Goal: Transaction & Acquisition: Purchase product/service

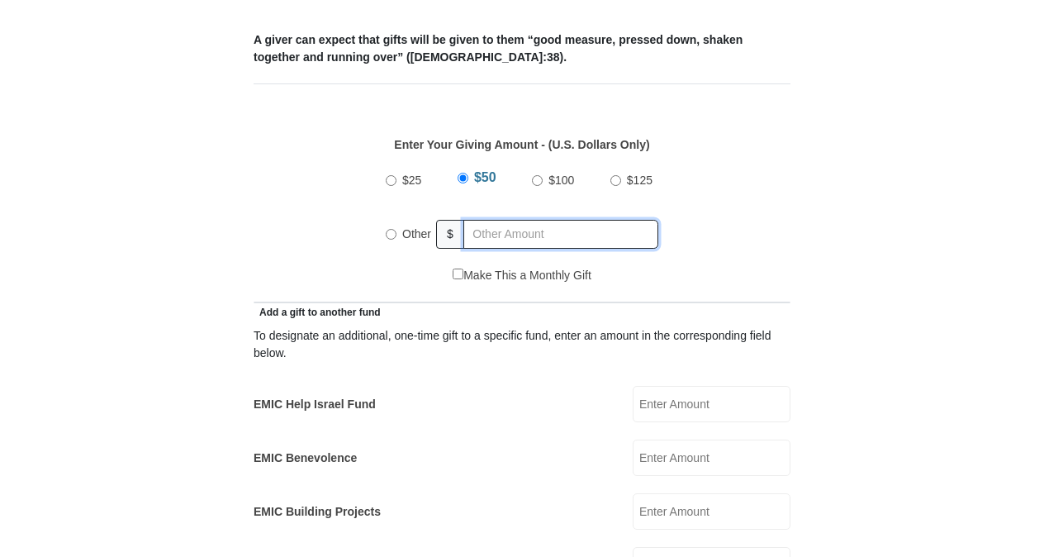
click at [527, 220] on input "text" at bounding box center [560, 234] width 195 height 29
radio input "true"
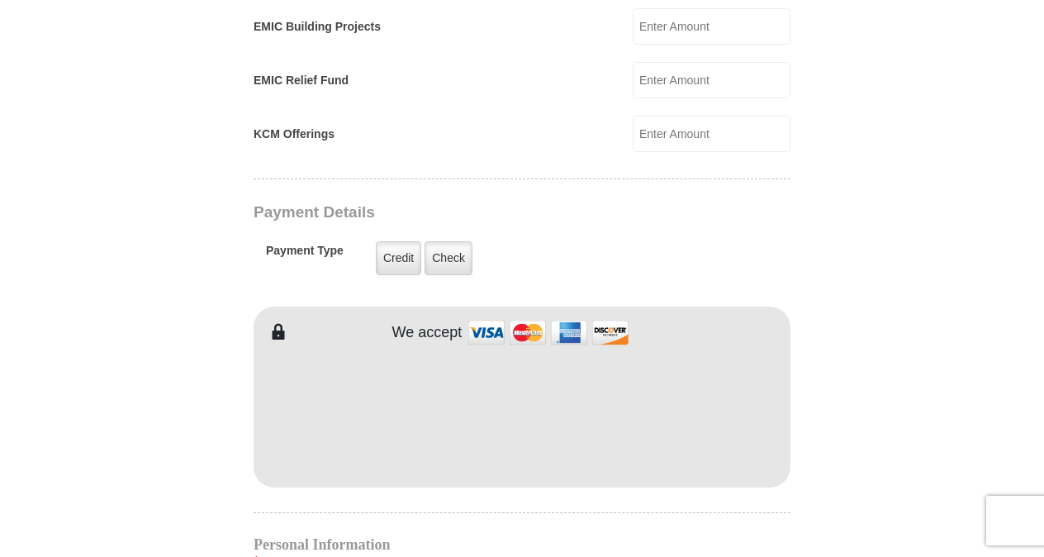
scroll to position [1176, 0]
type input "300.00"
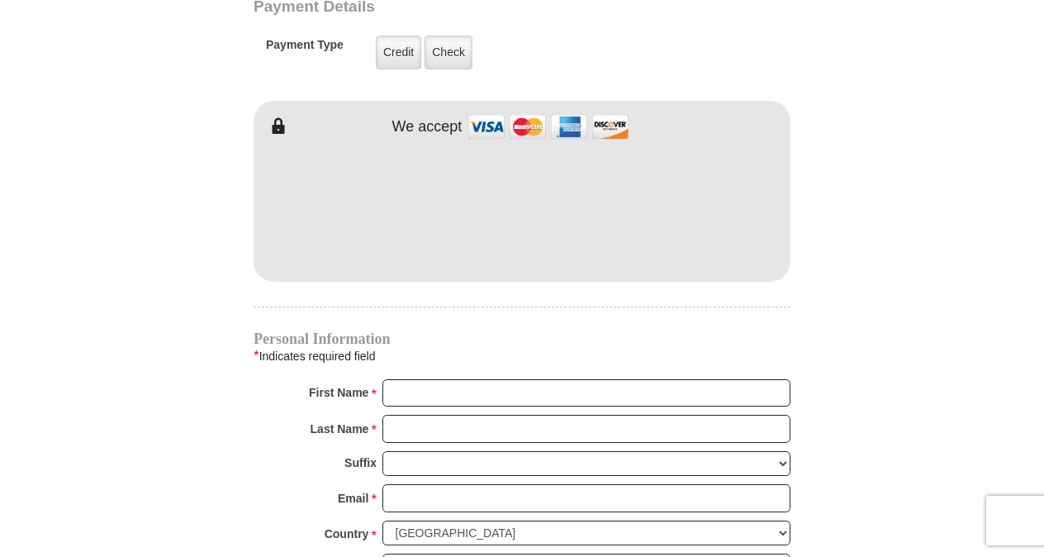
scroll to position [1386, 0]
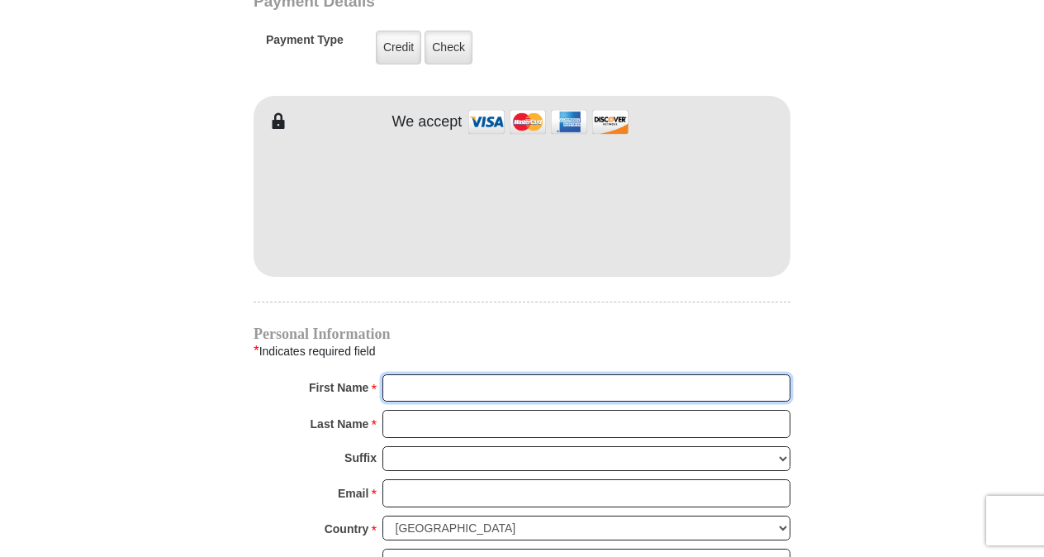
click at [486, 374] on input "First Name *" at bounding box center [586, 388] width 408 height 28
type input ":"
type input "[PERSON_NAME]"
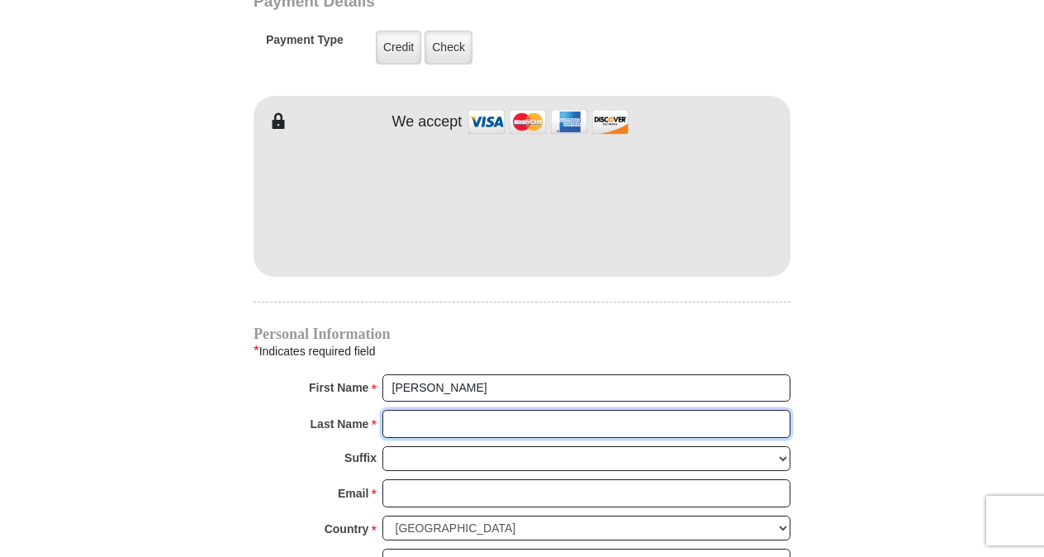
click at [415, 410] on input "Last Name *" at bounding box center [586, 424] width 408 height 28
type input "[PERSON_NAME]"
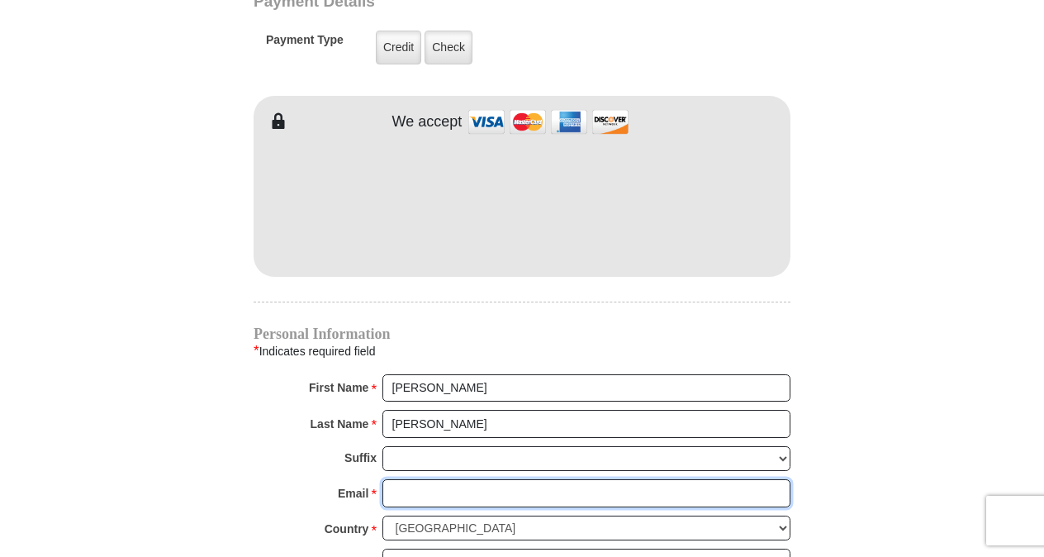
click at [439, 479] on input "Email *" at bounding box center [586, 493] width 408 height 28
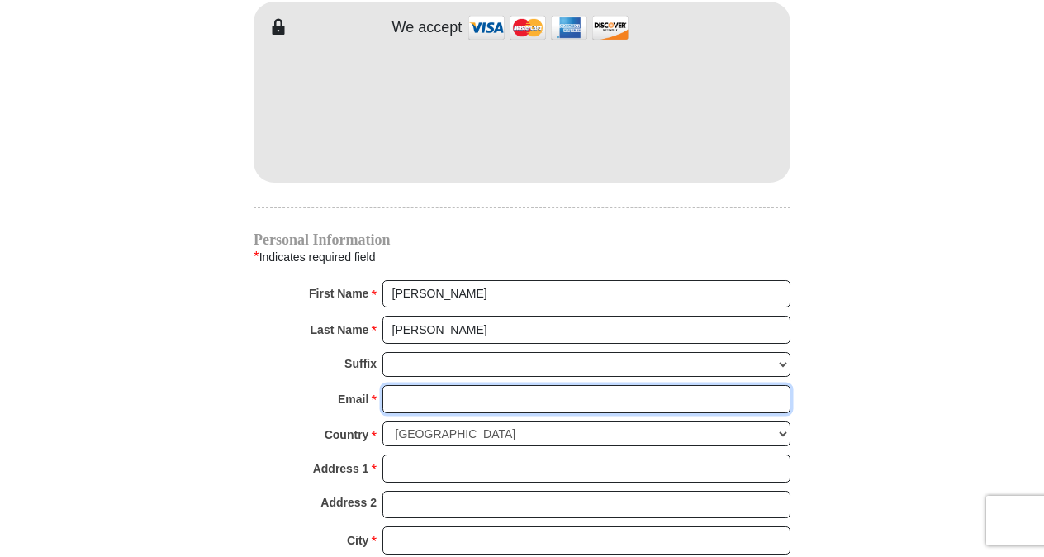
scroll to position [1515, 0]
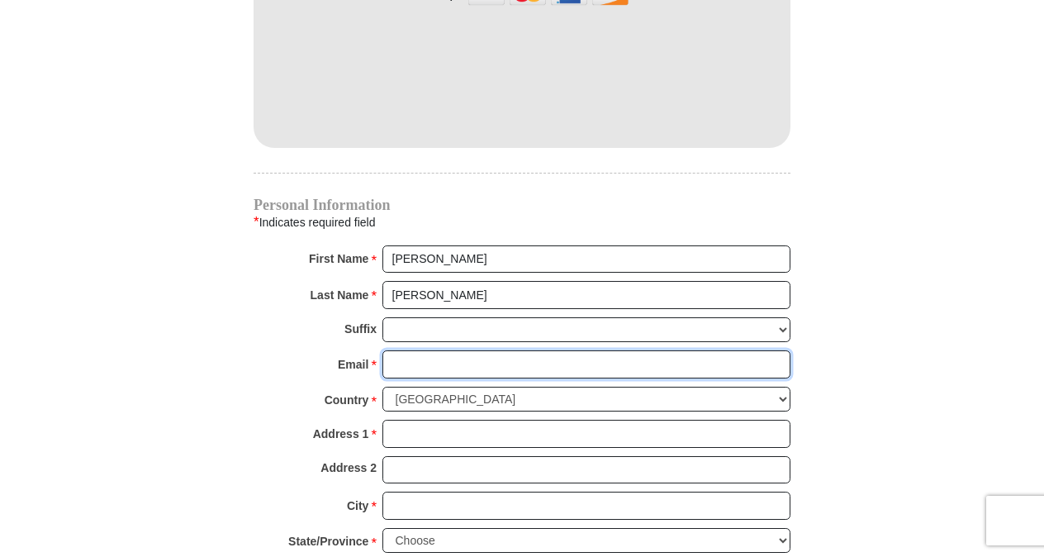
click at [451, 350] on input "Email *" at bounding box center [586, 364] width 408 height 28
type input "[EMAIL_ADDRESS][DOMAIN_NAME]"
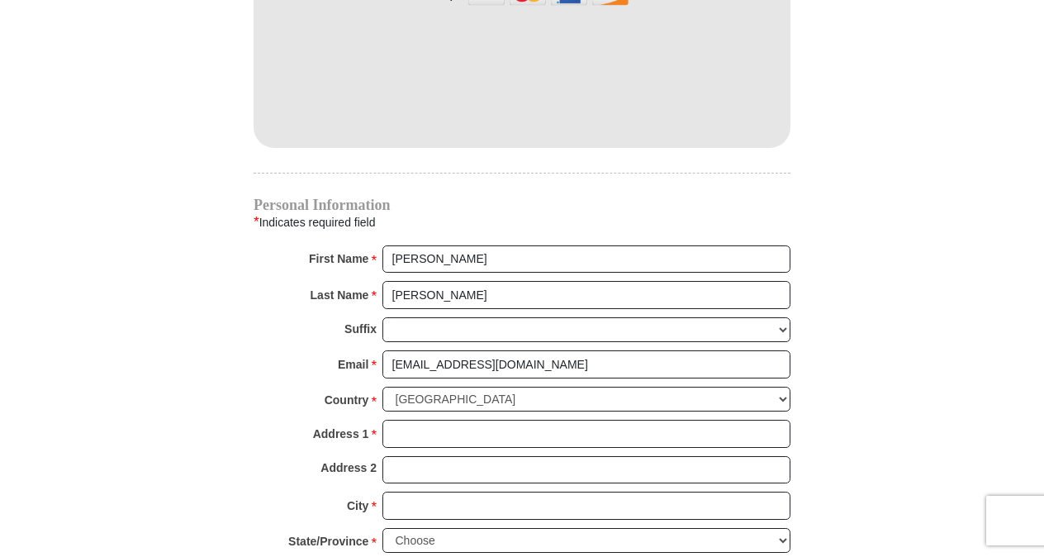
type input "100.00"
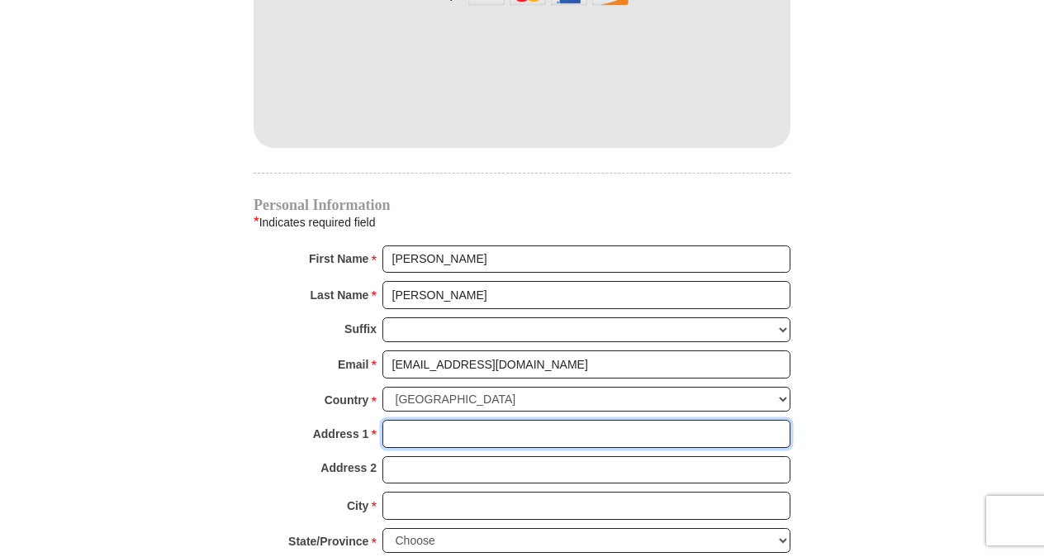
type input "[STREET_ADDRESS]"
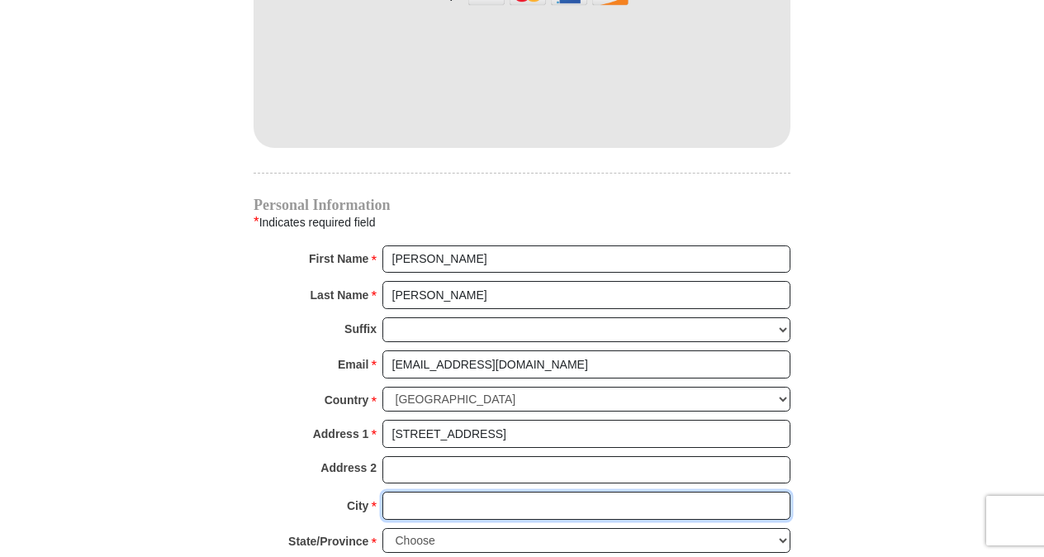
type input "Fargo"
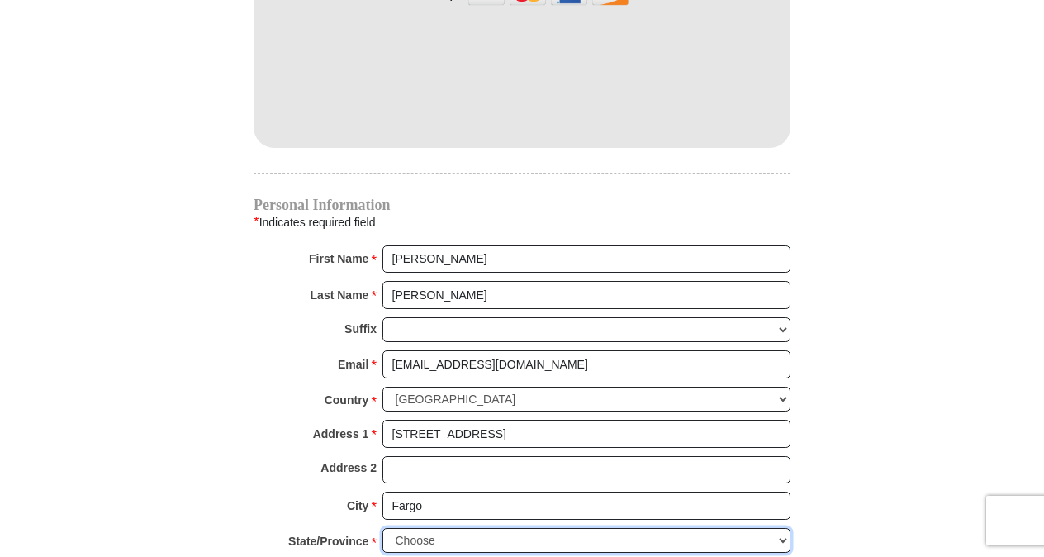
select select "ND"
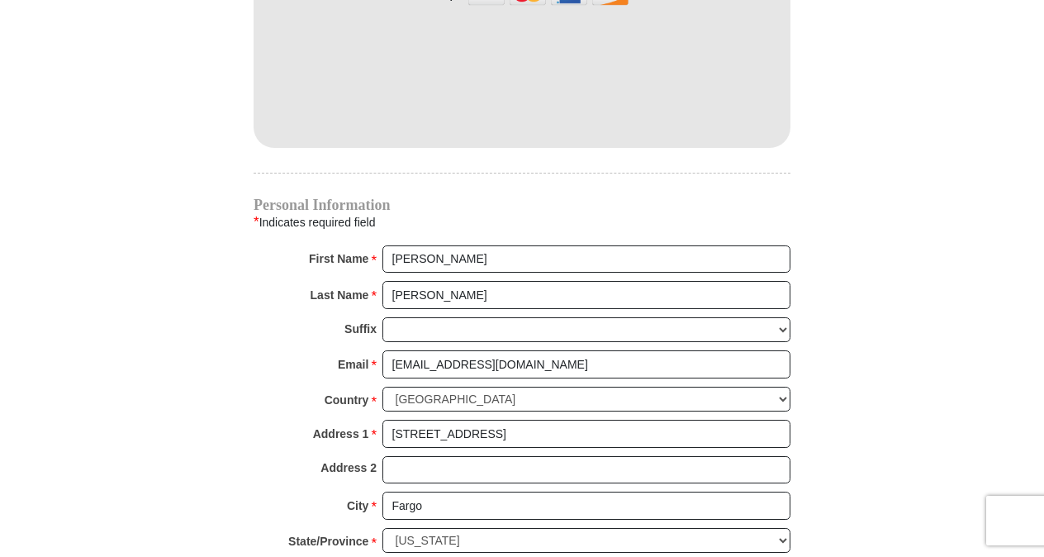
type input "58102"
type input "7013061002"
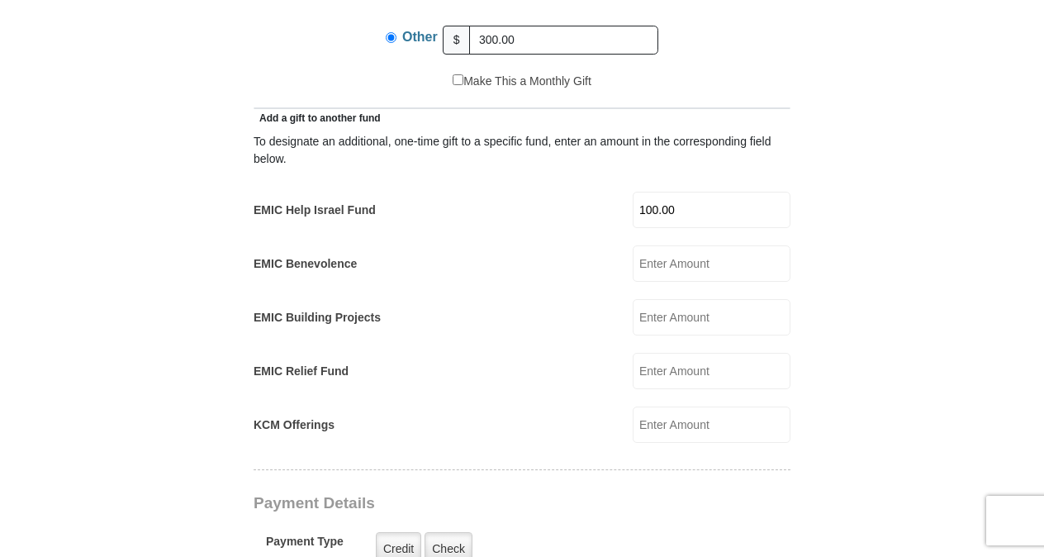
scroll to position [881, 0]
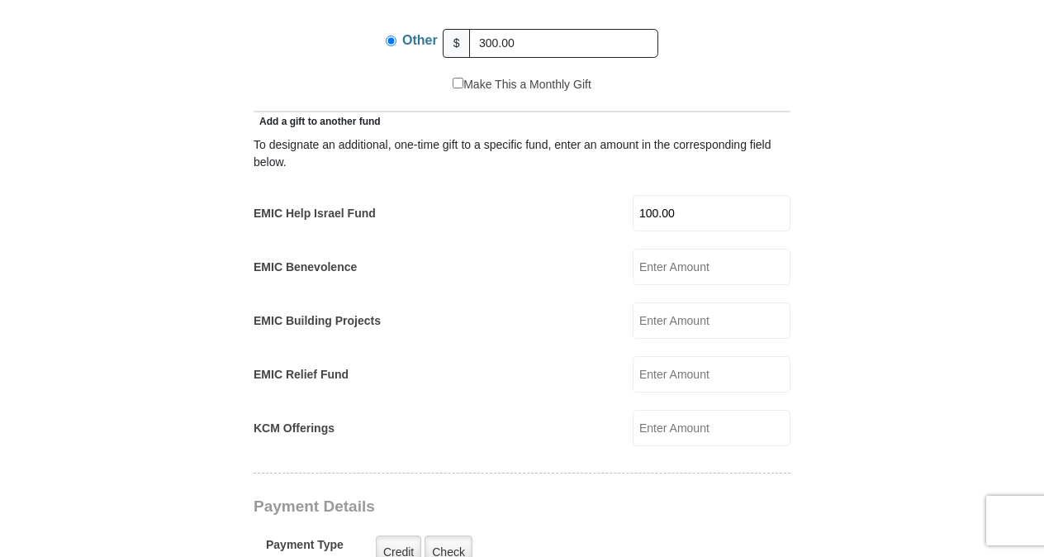
click at [707, 199] on input "100.00" at bounding box center [712, 213] width 158 height 36
type input "1"
click at [667, 249] on input "EMIC Benevolence" at bounding box center [712, 267] width 158 height 36
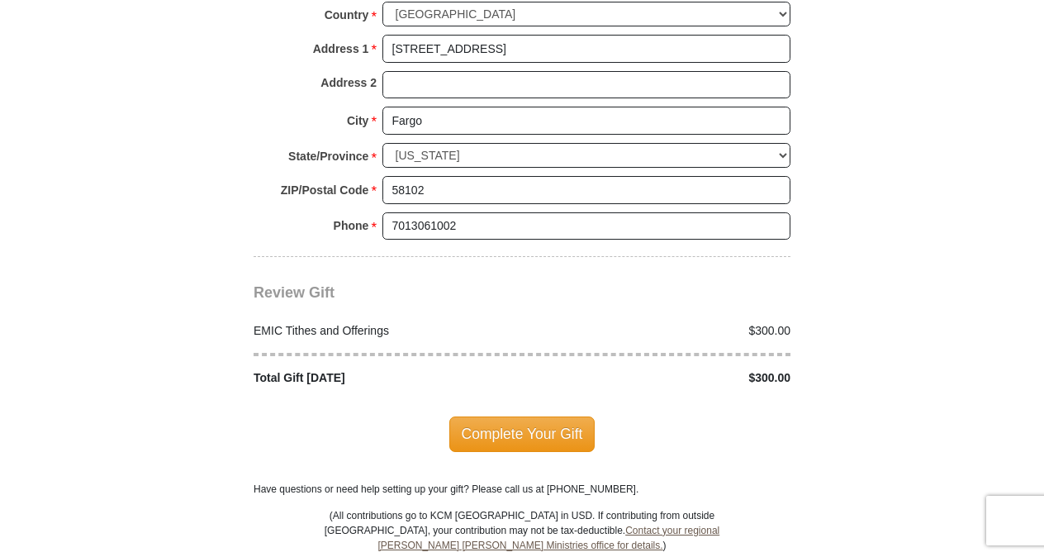
scroll to position [1903, 0]
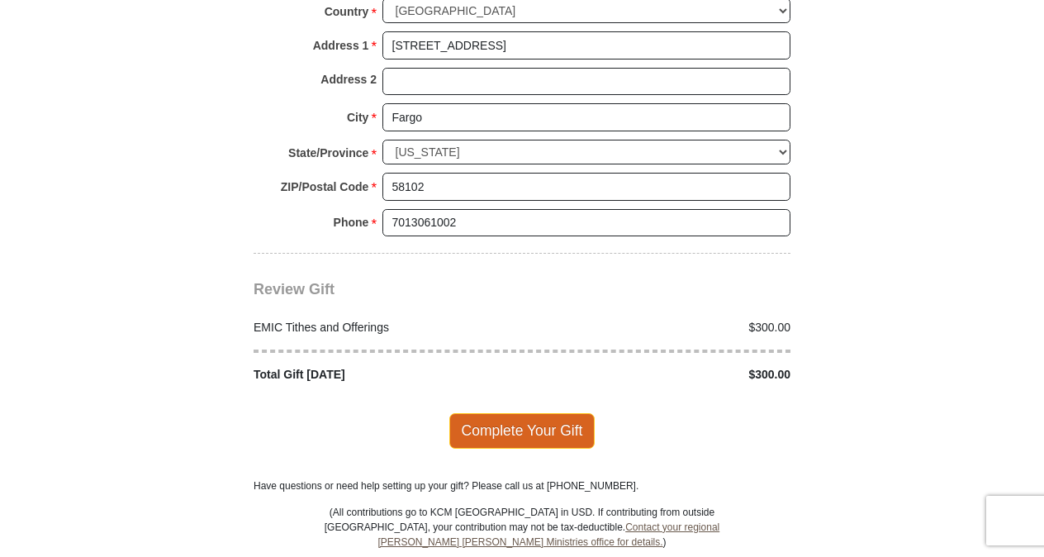
click at [539, 413] on span "Complete Your Gift" at bounding box center [522, 430] width 146 height 35
